Goal: Transaction & Acquisition: Book appointment/travel/reservation

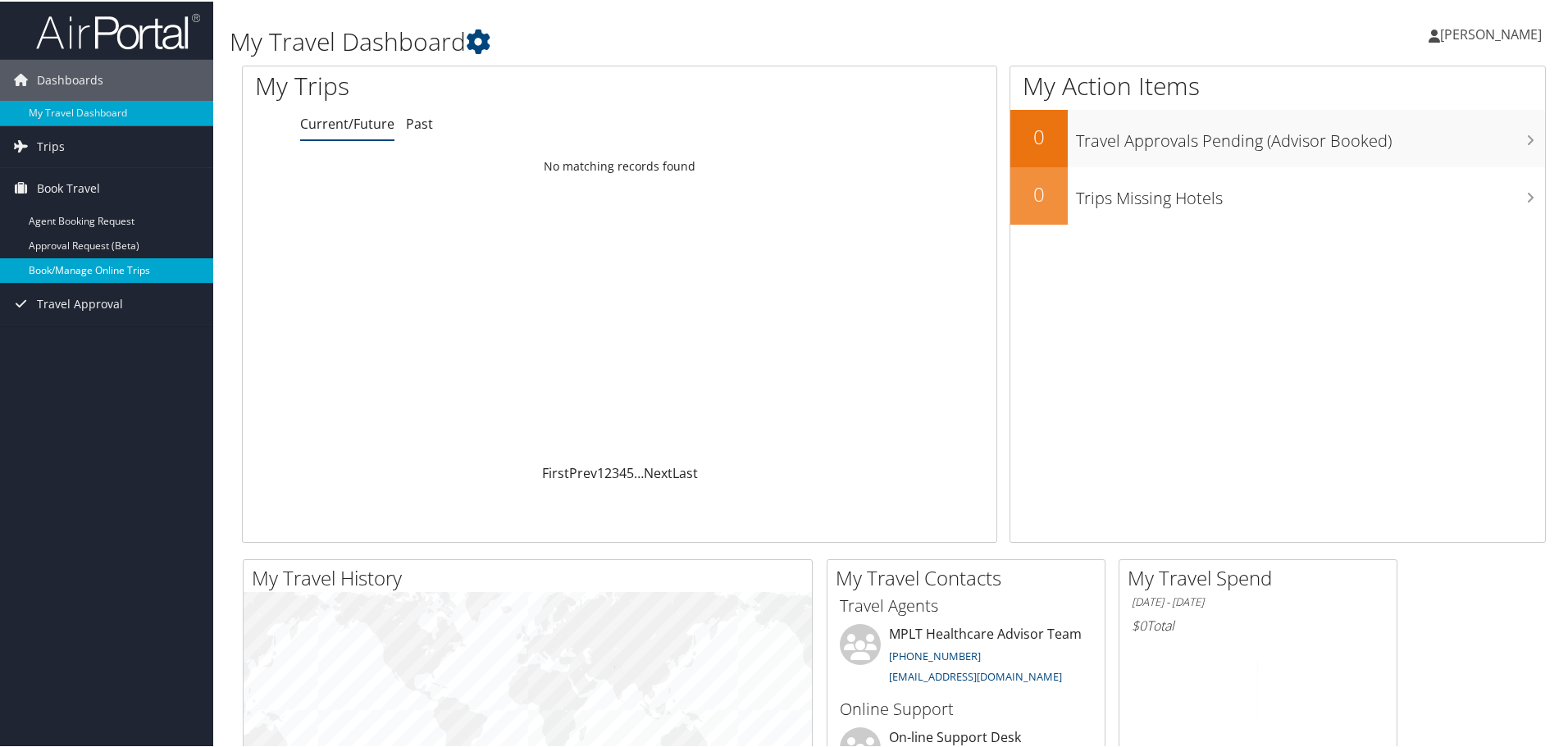
click at [115, 261] on link "Book/Manage Online Trips" at bounding box center [106, 268] width 213 height 25
